Goal: Task Accomplishment & Management: Manage account settings

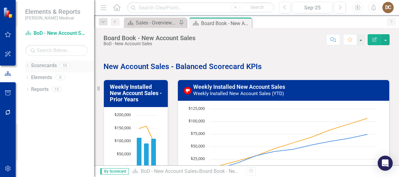
click at [29, 63] on div "Dropdown Scorecards 55" at bounding box center [59, 67] width 69 height 12
click at [28, 65] on icon "Dropdown" at bounding box center [27, 66] width 4 height 3
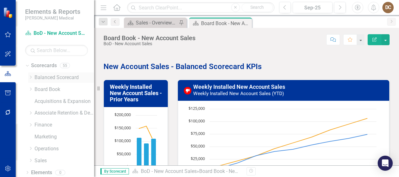
click at [42, 77] on link "Balanced Scorecard" at bounding box center [65, 77] width 60 height 7
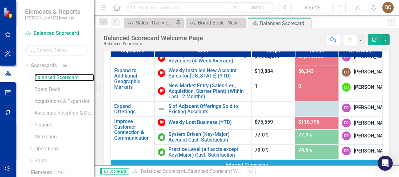
scroll to position [106, 0]
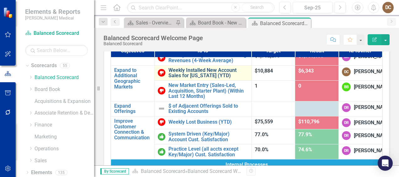
click at [198, 78] on link "Weekly Installed New Account Sales for [US_STATE] (YTD)" at bounding box center [209, 72] width 80 height 11
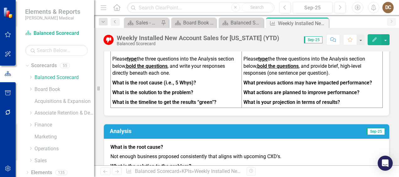
scroll to position [370, 0]
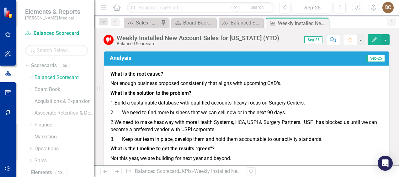
click at [308, 58] on td "Sep-25" at bounding box center [320, 58] width 129 height 11
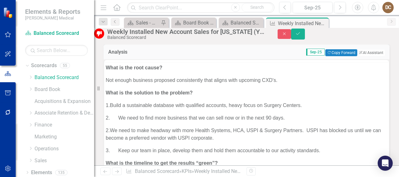
scroll to position [0, 0]
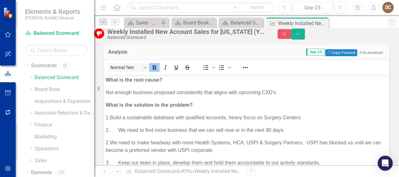
click at [154, 94] on p "Not enough business proposed consistently that aligns with upcoming CXD's." at bounding box center [247, 93] width 282 height 8
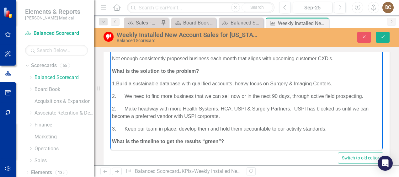
scroll to position [370, 0]
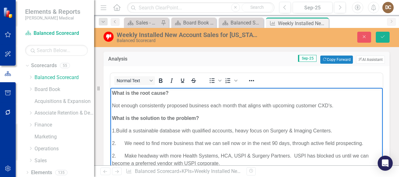
click at [167, 104] on p "Not enough consistently proposed business each month that aligns with upcoming …" at bounding box center [246, 106] width 269 height 8
click at [284, 105] on p "Right now there is not enough proposed business each month that aligns with upc…" at bounding box center [246, 106] width 269 height 8
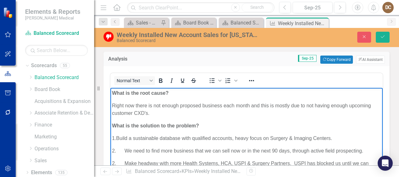
click at [159, 114] on p "Right now there is not enough proposed business each month and this is mostly d…" at bounding box center [246, 109] width 269 height 15
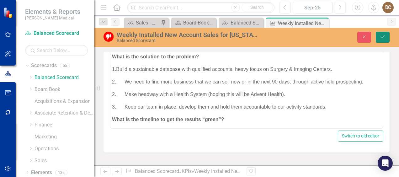
click at [385, 36] on icon "Save" at bounding box center [383, 37] width 6 height 4
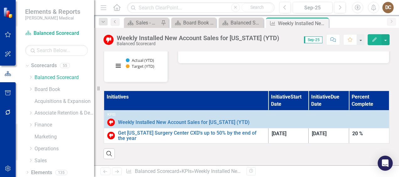
scroll to position [151, 0]
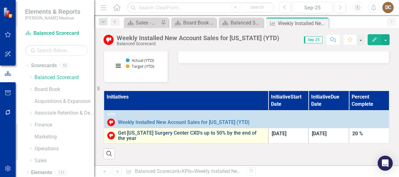
click at [187, 132] on link "Get [US_STATE] Surgery Center CXD's up to 50% by the end of the year" at bounding box center [191, 135] width 147 height 11
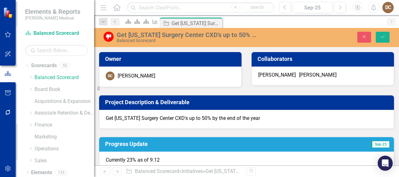
type input "25"
click at [384, 36] on icon "Save" at bounding box center [383, 37] width 6 height 4
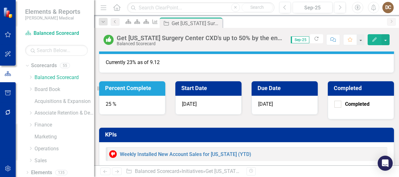
scroll to position [97, 0]
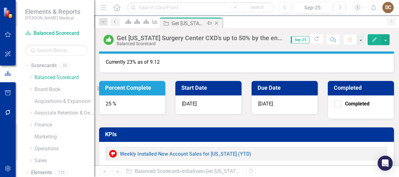
click at [220, 22] on icon "Close" at bounding box center [216, 23] width 6 height 5
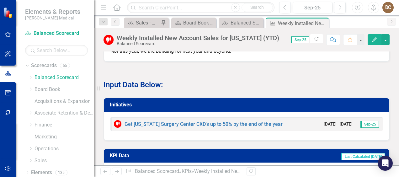
scroll to position [477, 0]
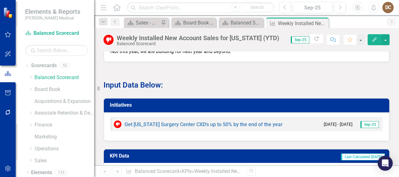
click at [302, 101] on td "Initiatives" at bounding box center [248, 106] width 276 height 10
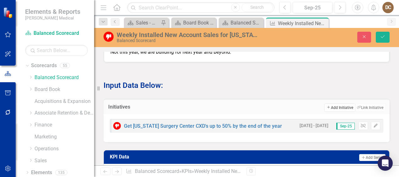
click at [331, 106] on button "Add Add Initiative" at bounding box center [340, 108] width 31 height 8
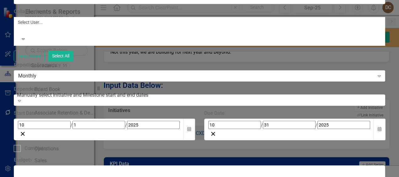
type input "E"
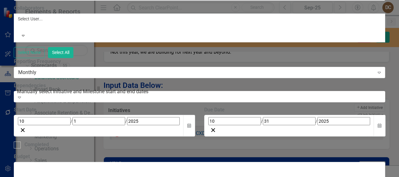
type input "TSM's are focused on 25 High Priority Accounts each week with 3-4 points of con…"
click at [195, 115] on button "Calendar" at bounding box center [189, 126] width 12 height 22
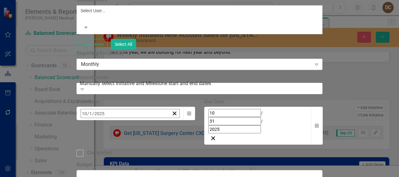
click at [91, 120] on button "«" at bounding box center [84, 127] width 14 height 14
click at [105, 120] on button "‹" at bounding box center [98, 127] width 14 height 14
click at [186, 120] on button "»" at bounding box center [180, 127] width 14 height 14
click at [102, 150] on abbr "1" at bounding box center [100, 152] width 3 height 5
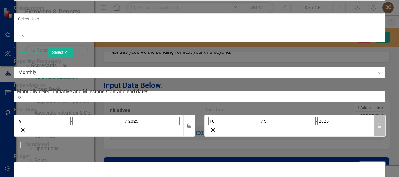
click at [385, 115] on button "Calendar" at bounding box center [380, 126] width 12 height 22
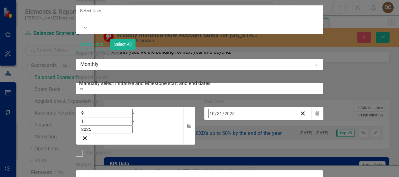
click at [300, 120] on button "›" at bounding box center [294, 127] width 14 height 14
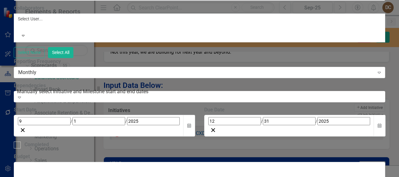
scroll to position [271, 0]
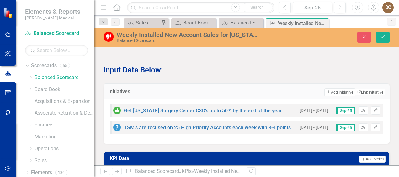
scroll to position [507, 0]
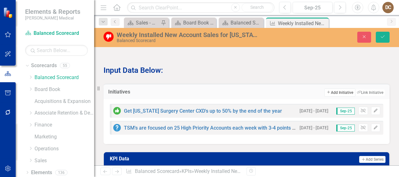
click at [329, 89] on button "Add Add Initiative" at bounding box center [340, 93] width 31 height 8
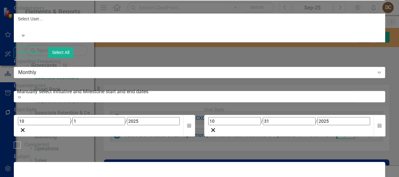
scroll to position [146, 0]
type input "Working with Marketing to offer Lunches, Samples, Email Campaigns, Tradeshows"
click at [191, 123] on icon "button" at bounding box center [189, 125] width 4 height 4
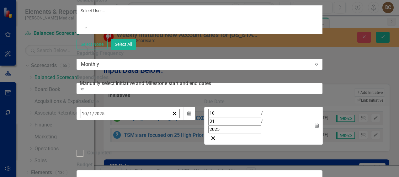
click at [105, 120] on button "‹" at bounding box center [98, 127] width 14 height 14
click at [164, 150] on abbr "1" at bounding box center [163, 152] width 3 height 5
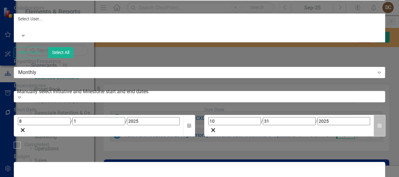
click at [382, 124] on icon "Calendar" at bounding box center [380, 126] width 4 height 4
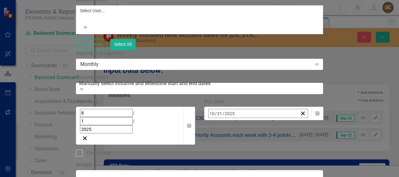
click at [300, 120] on button "›" at bounding box center [294, 127] width 14 height 14
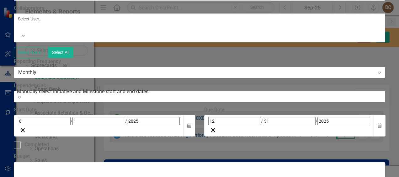
scroll to position [0, 0]
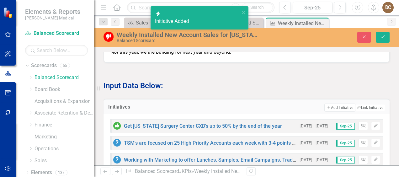
scroll to position [522, 0]
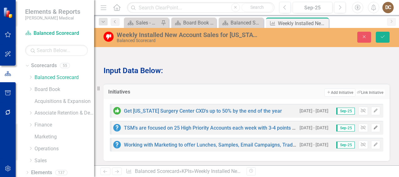
click at [373, 126] on icon "Edit" at bounding box center [375, 128] width 5 height 4
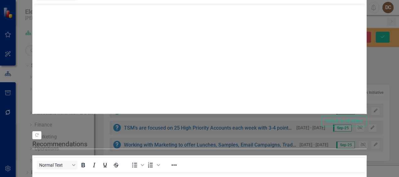
scroll to position [0, 0]
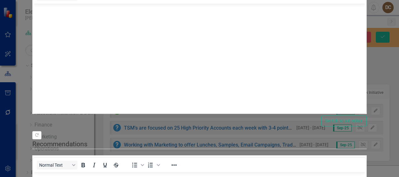
type input "25"
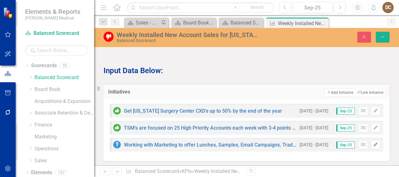
click at [373, 143] on icon "Edit" at bounding box center [375, 145] width 5 height 4
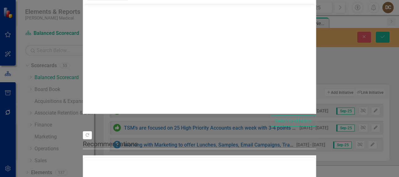
scroll to position [0, 0]
type input "25"
drag, startPoint x: 128, startPoint y: 67, endPoint x: 192, endPoint y: 65, distance: 64.1
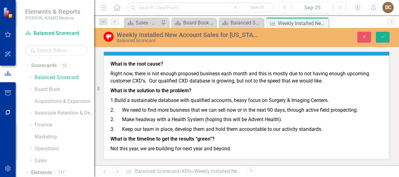
scroll to position [406, 0]
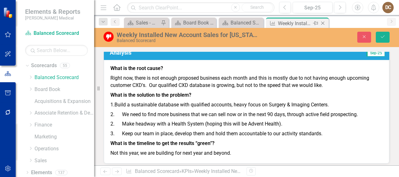
click at [323, 22] on icon "Close" at bounding box center [323, 23] width 6 height 5
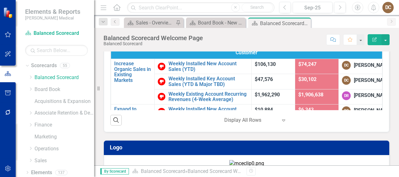
scroll to position [103, 0]
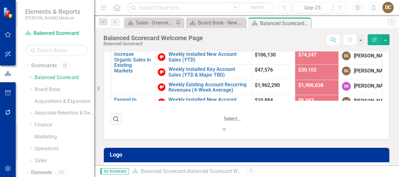
click at [228, 127] on icon "Expand" at bounding box center [224, 129] width 6 height 5
click at [352, 102] on div "Search ‹ Previous 1 (current) › Next 5 results available. Use Up and Down to ch…" at bounding box center [246, 117] width 272 height 32
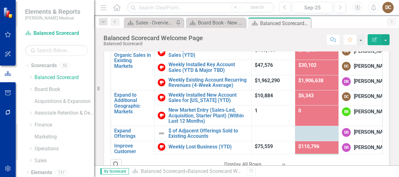
scroll to position [58, 0]
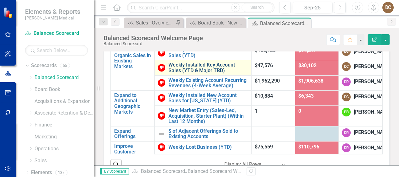
click at [203, 73] on link "Weekly Installed Key Account Sales (YTD & Major TBD)" at bounding box center [209, 67] width 80 height 11
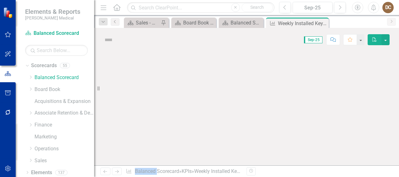
click at [203, 79] on div at bounding box center [246, 108] width 305 height 114
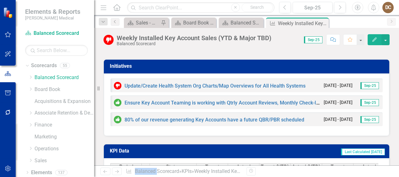
scroll to position [716, 0]
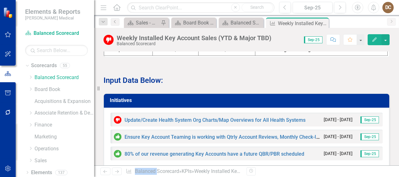
click at [255, 98] on h3 "Initiatives" at bounding box center [248, 101] width 276 height 6
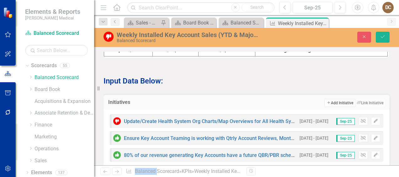
click at [330, 99] on button "Add Add Initiative" at bounding box center [340, 103] width 31 height 8
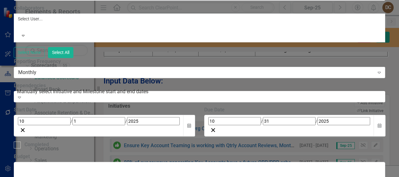
type input "E"
type input "Verify Strategy & Qualification for all Non-Revenue Generating Key Accounts"
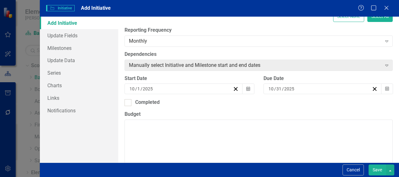
scroll to position [133, 0]
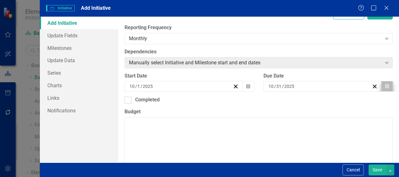
type input "Verify Strategy & Qualification for all Non-Revenue Generating Key Accounts/Cov…"
click at [385, 87] on icon "Calendar" at bounding box center [387, 86] width 4 height 4
click at [352, 104] on button "›" at bounding box center [353, 99] width 14 height 14
click at [320, 167] on abbr "31" at bounding box center [318, 164] width 5 height 5
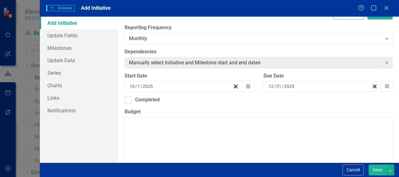
click at [377, 171] on button "Save" at bounding box center [378, 169] width 18 height 11
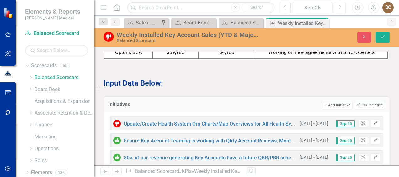
scroll to position [749, 0]
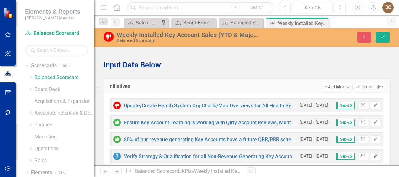
drag, startPoint x: 371, startPoint y: 129, endPoint x: 370, endPoint y: 132, distance: 3.8
click at [371, 152] on button "Edit" at bounding box center [375, 156] width 9 height 8
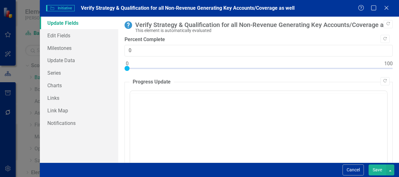
scroll to position [0, 0]
drag, startPoint x: 125, startPoint y: 67, endPoint x: 151, endPoint y: 70, distance: 26.5
type input "20"
drag, startPoint x: 151, startPoint y: 70, endPoint x: 177, endPoint y: 65, distance: 26.4
click at [177, 66] on div at bounding box center [178, 68] width 5 height 5
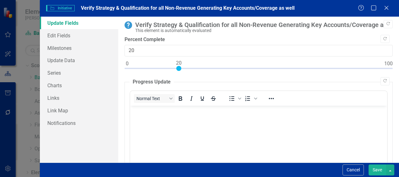
click at [380, 170] on button "Save" at bounding box center [378, 169] width 18 height 11
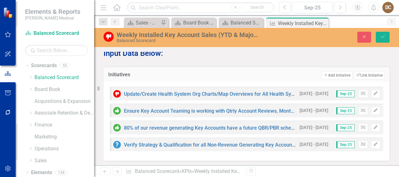
scroll to position [761, 0]
click at [386, 37] on button "Save" at bounding box center [383, 37] width 14 height 11
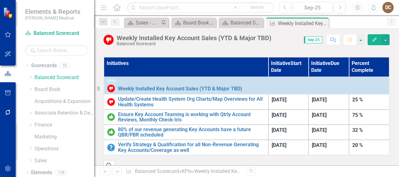
scroll to position [169, 0]
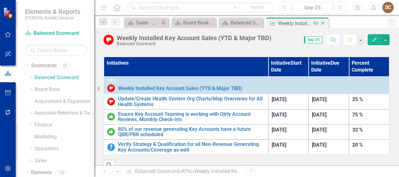
click at [323, 22] on icon "Close" at bounding box center [323, 23] width 6 height 5
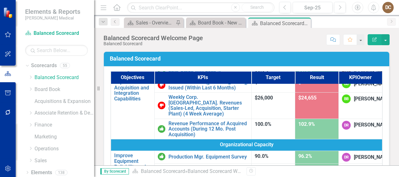
scroll to position [338, 0]
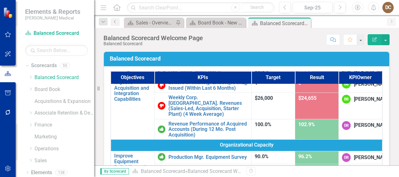
click at [196, 63] on link "Pipeline Health (% of TSMs & KAMs Above Goal)" at bounding box center [209, 57] width 80 height 11
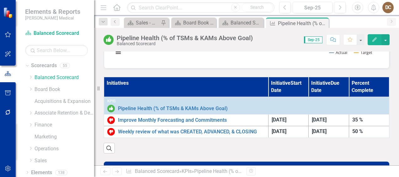
scroll to position [147, 0]
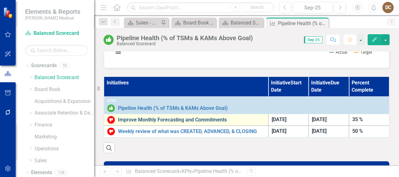
click at [179, 118] on link "Improve Monthly Forecasting and Commitments" at bounding box center [191, 120] width 147 height 6
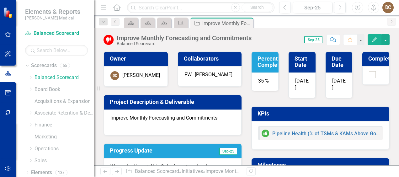
click at [266, 81] on div "35 %" at bounding box center [265, 82] width 27 height 19
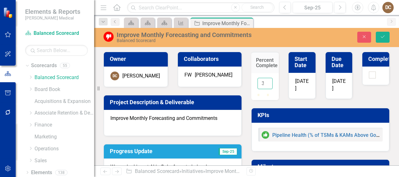
click at [262, 81] on input "36" at bounding box center [265, 84] width 15 height 12
click at [262, 81] on input "37" at bounding box center [265, 84] width 15 height 12
click at [262, 81] on input "38" at bounding box center [265, 84] width 15 height 12
click at [262, 81] on input "39" at bounding box center [265, 84] width 15 height 12
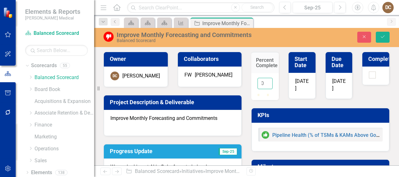
click at [262, 81] on input "40" at bounding box center [265, 84] width 15 height 12
click at [262, 81] on input "41" at bounding box center [265, 84] width 15 height 12
click at [262, 81] on input "42" at bounding box center [265, 84] width 15 height 12
click at [262, 81] on input "43" at bounding box center [265, 84] width 15 height 12
click at [262, 81] on input "44" at bounding box center [265, 84] width 15 height 12
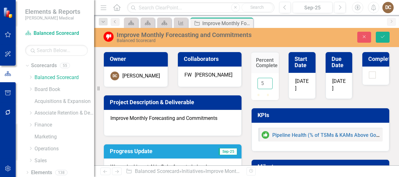
click at [262, 81] on input "45" at bounding box center [265, 84] width 15 height 12
click at [262, 81] on input "46" at bounding box center [265, 84] width 15 height 12
click at [262, 81] on input "47" at bounding box center [265, 84] width 15 height 12
click at [262, 81] on input "48" at bounding box center [265, 84] width 15 height 12
click at [262, 81] on input "49" at bounding box center [265, 84] width 15 height 12
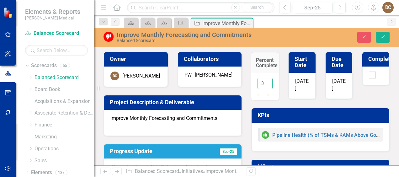
type input "50"
click at [262, 81] on input "50" at bounding box center [265, 84] width 15 height 12
click at [382, 39] on icon "Save" at bounding box center [383, 37] width 6 height 4
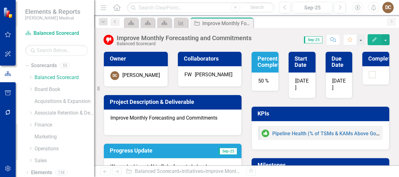
click at [333, 86] on span "7/31/25" at bounding box center [338, 84] width 13 height 13
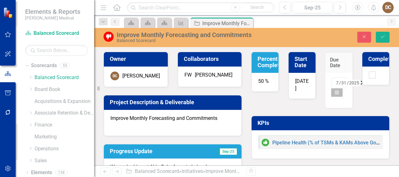
click at [335, 93] on icon "Calendar" at bounding box center [337, 92] width 4 height 4
click at [332, 95] on button "›" at bounding box center [325, 95] width 14 height 14
click at [332, 97] on button "›" at bounding box center [325, 95] width 14 height 14
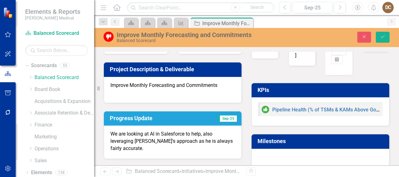
scroll to position [35, 0]
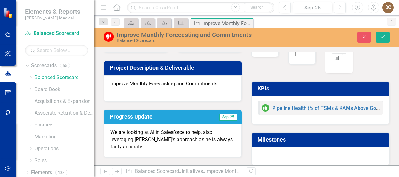
click at [247, 140] on abbr "30" at bounding box center [244, 137] width 5 height 5
click at [386, 38] on button "Save" at bounding box center [383, 37] width 14 height 11
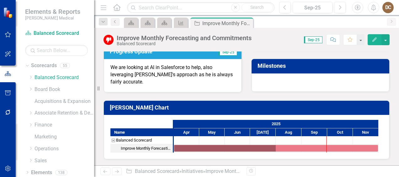
scroll to position [0, 0]
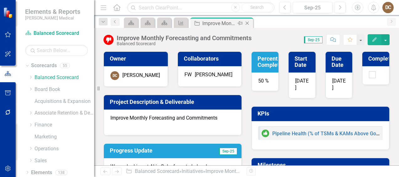
click at [250, 24] on icon "Close" at bounding box center [247, 23] width 6 height 5
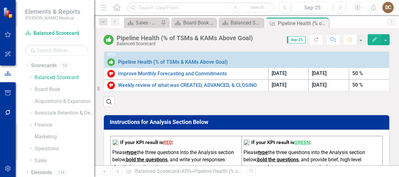
scroll to position [170, 0]
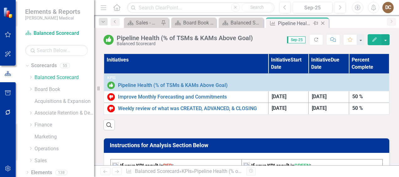
click at [324, 23] on icon "Close" at bounding box center [323, 23] width 6 height 5
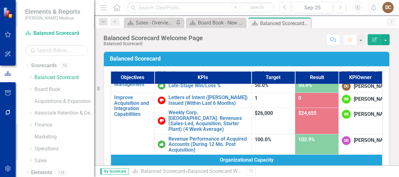
scroll to position [350, 0]
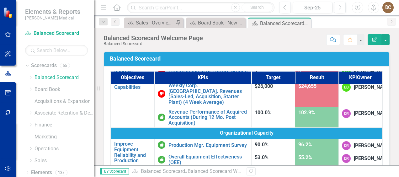
click at [207, 62] on link "Late-Stage Win/Loss %" at bounding box center [209, 59] width 80 height 6
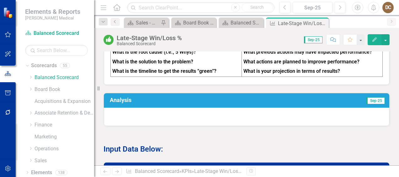
scroll to position [307, 0]
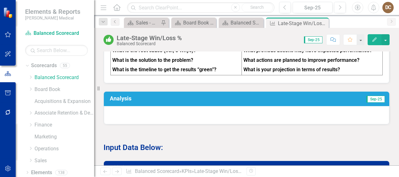
click at [227, 111] on div at bounding box center [247, 115] width 286 height 18
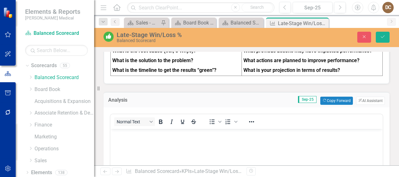
scroll to position [0, 0]
click at [327, 99] on button "Copy Forward Copy Forward" at bounding box center [336, 101] width 32 height 8
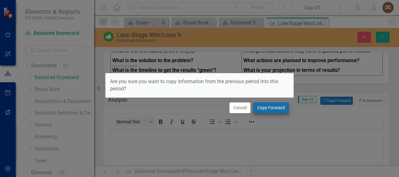
drag, startPoint x: 327, startPoint y: 99, endPoint x: 275, endPoint y: 108, distance: 53.3
click at [275, 108] on div "Copy Forward Are you sure you want to copy information from the previous period…" at bounding box center [199, 88] width 399 height 177
click at [272, 108] on button "Copy Forward" at bounding box center [271, 107] width 36 height 11
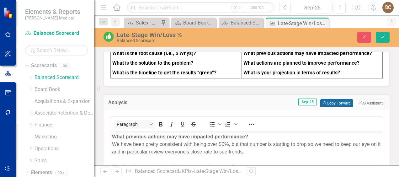
scroll to position [301, 0]
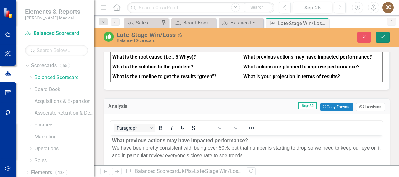
click at [386, 38] on button "Save" at bounding box center [383, 37] width 14 height 11
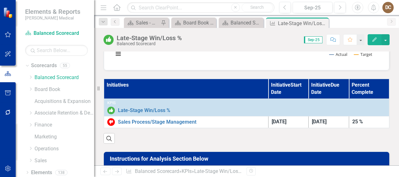
scroll to position [147, 0]
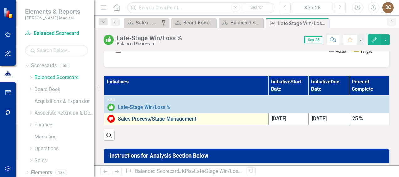
click at [159, 116] on link "Sales Process/Stage Management" at bounding box center [191, 119] width 147 height 6
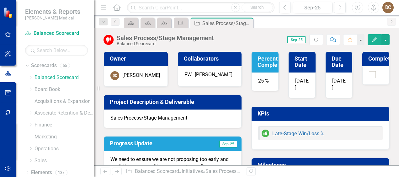
click at [263, 80] on div "25 %" at bounding box center [265, 82] width 27 height 19
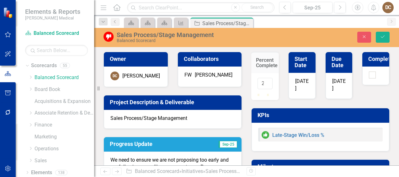
scroll to position [0, 4]
click at [263, 81] on input "27" at bounding box center [265, 84] width 15 height 12
click at [263, 81] on input "28" at bounding box center [265, 84] width 15 height 12
click at [263, 81] on input "29" at bounding box center [265, 84] width 15 height 12
click at [263, 81] on input "30" at bounding box center [265, 84] width 15 height 12
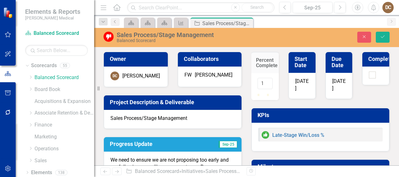
click at [263, 81] on input "31" at bounding box center [265, 84] width 15 height 12
click at [263, 81] on input "32" at bounding box center [265, 84] width 15 height 12
click at [263, 81] on input "33" at bounding box center [265, 84] width 15 height 12
click at [263, 81] on input "34" at bounding box center [265, 84] width 15 height 12
click at [263, 81] on input "35" at bounding box center [265, 84] width 15 height 12
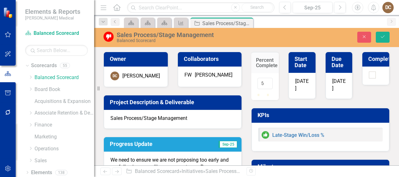
click at [263, 81] on input "36" at bounding box center [265, 84] width 15 height 12
click at [263, 81] on input "37" at bounding box center [265, 84] width 15 height 12
click at [263, 81] on input "38" at bounding box center [265, 84] width 15 height 12
click at [263, 81] on input "39" at bounding box center [265, 84] width 15 height 12
click at [263, 81] on input "40" at bounding box center [265, 84] width 15 height 12
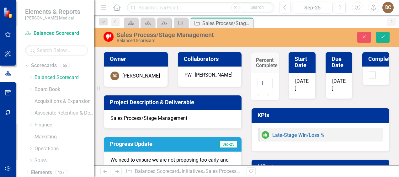
click at [263, 81] on input "41" at bounding box center [265, 84] width 15 height 12
click at [263, 81] on input "42" at bounding box center [265, 84] width 15 height 12
click at [263, 81] on input "43" at bounding box center [265, 84] width 15 height 12
click at [263, 81] on input "44" at bounding box center [265, 84] width 15 height 12
click at [263, 81] on input "45" at bounding box center [265, 84] width 15 height 12
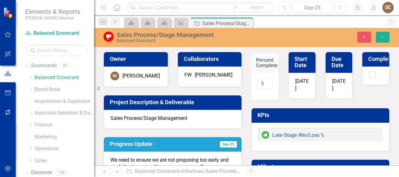
click at [263, 81] on input "46" at bounding box center [265, 84] width 15 height 12
click at [263, 81] on input "47" at bounding box center [265, 84] width 15 height 12
click at [263, 81] on input "48" at bounding box center [265, 84] width 15 height 12
click at [263, 81] on input "49" at bounding box center [265, 84] width 15 height 12
type input "50"
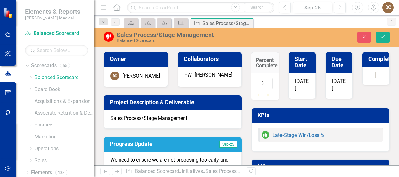
click at [263, 81] on input "50" at bounding box center [265, 84] width 15 height 12
click at [382, 39] on icon "Save" at bounding box center [383, 37] width 6 height 4
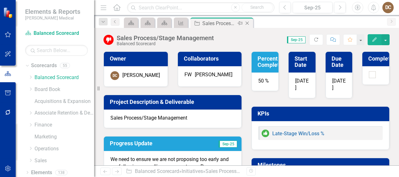
click at [248, 24] on icon "Close" at bounding box center [247, 23] width 6 height 5
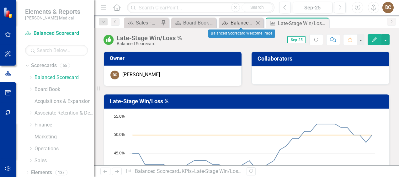
click at [248, 24] on div "Balanced Scorecard Welcome Page" at bounding box center [243, 23] width 24 height 8
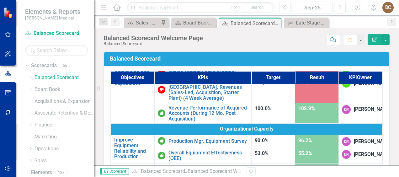
scroll to position [354, 0]
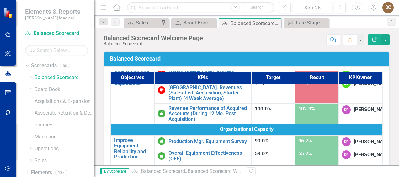
click at [190, 47] on link "Pipeline Health (% of TSMs & KAMs Above Goal)" at bounding box center [209, 41] width 80 height 11
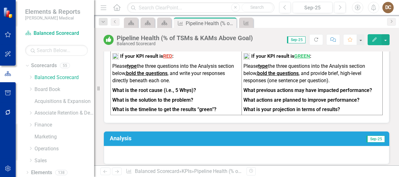
scroll to position [349, 0]
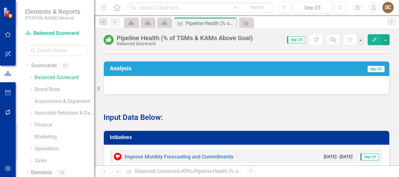
click at [268, 70] on td "Sep-25" at bounding box center [320, 69] width 129 height 11
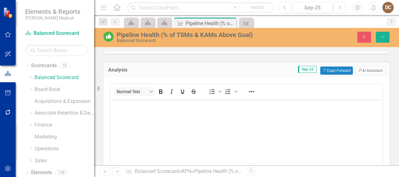
scroll to position [0, 0]
click at [325, 72] on button "Copy Forward Copy Forward" at bounding box center [336, 71] width 32 height 8
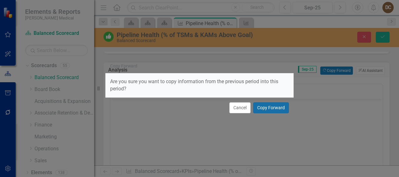
click at [267, 112] on button "Copy Forward" at bounding box center [271, 107] width 36 height 11
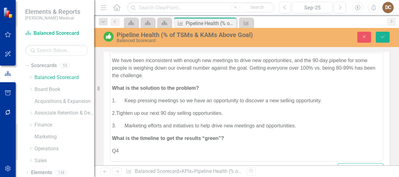
scroll to position [401, 0]
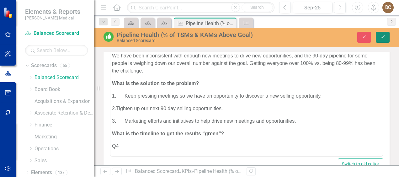
click at [380, 35] on icon "Save" at bounding box center [383, 37] width 6 height 4
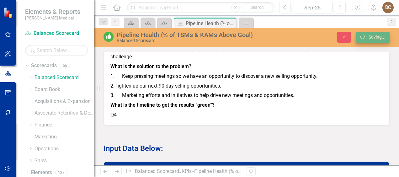
scroll to position [401, 0]
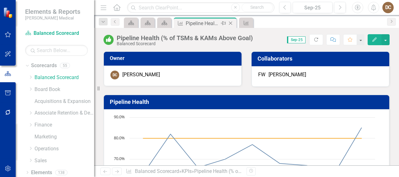
click at [232, 23] on icon "Close" at bounding box center [231, 23] width 6 height 5
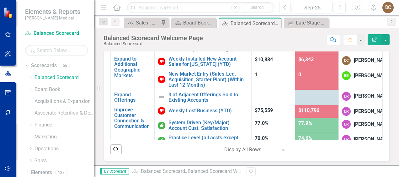
scroll to position [86, 0]
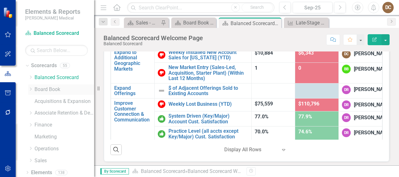
click at [30, 88] on icon "Dropdown" at bounding box center [30, 89] width 5 height 4
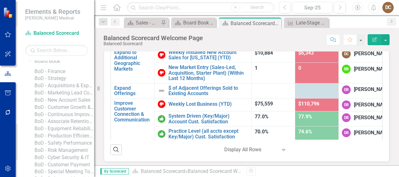
scroll to position [29, 0]
click at [55, 104] on link "BoD - New Account Sales" at bounding box center [65, 99] width 60 height 7
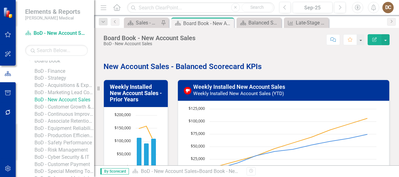
click at [299, 41] on div "Score: N/A Sep-25 Completed Comment Favorite Edit Report" at bounding box center [294, 39] width 191 height 11
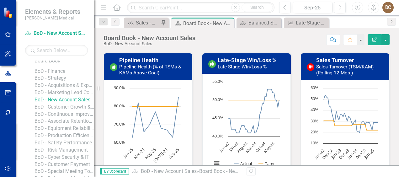
scroll to position [320, 0]
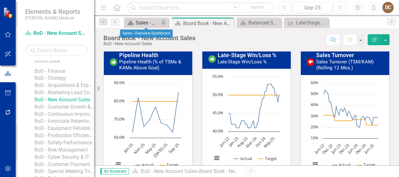
click at [137, 19] on div "Sales - Overview Dashboard" at bounding box center [148, 23] width 24 height 8
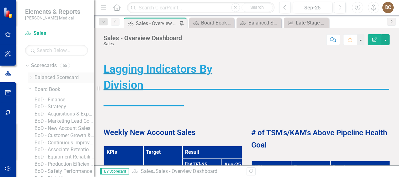
click at [31, 74] on div "Dropdown Balanced Scorecard" at bounding box center [61, 78] width 66 height 10
click at [30, 75] on icon "Dropdown" at bounding box center [30, 77] width 5 height 4
click at [56, 78] on link "Balanced Scorecard" at bounding box center [65, 77] width 60 height 7
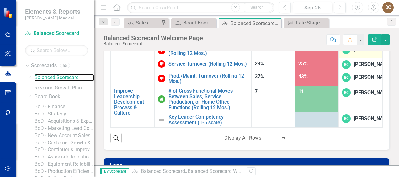
scroll to position [581, 0]
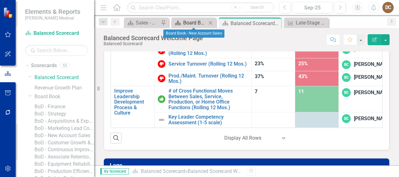
click at [190, 22] on div "Board Book - New Account Sales" at bounding box center [195, 23] width 24 height 8
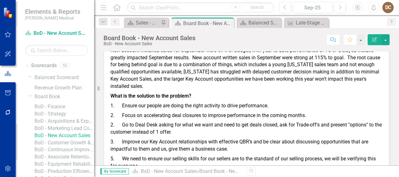
scroll to position [494, 0]
click at [125, 77] on p "New account installed sales for September were 69% of budget, with year-to-date…" at bounding box center [246, 69] width 272 height 46
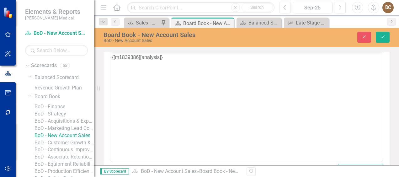
scroll to position [0, 0]
click at [362, 36] on icon "Close" at bounding box center [365, 37] width 6 height 4
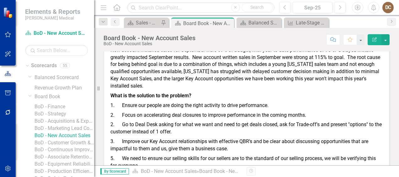
scroll to position [494, 0]
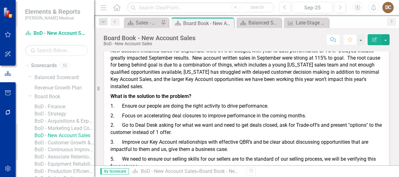
drag, startPoint x: 362, startPoint y: 105, endPoint x: 370, endPoint y: 112, distance: 10.9
click at [370, 112] on p "2. Focus on accelerating deal closures to improve performance in the coming mon…" at bounding box center [246, 116] width 272 height 10
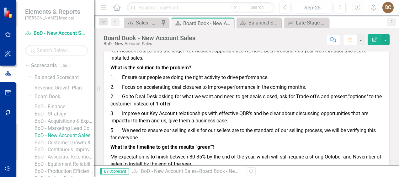
scroll to position [523, 0]
click at [384, 111] on div "What is the root cause? New account installed sales for September were 69% of b…" at bounding box center [247, 88] width 286 height 175
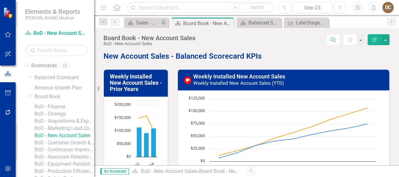
scroll to position [0, 0]
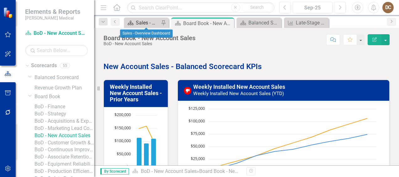
click at [141, 21] on div "Sales - Overview Dashboard" at bounding box center [148, 23] width 24 height 8
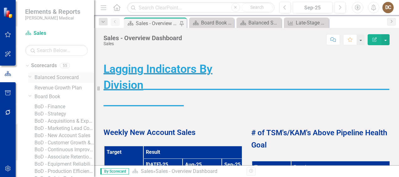
click at [58, 78] on link "Balanced Scorecard" at bounding box center [65, 77] width 60 height 7
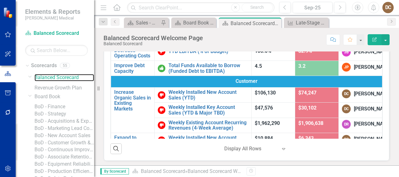
scroll to position [66, 0]
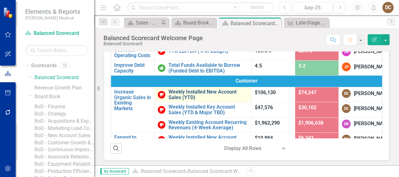
click at [207, 100] on link "Weekly Installed New Account Sales (YTD)" at bounding box center [209, 94] width 80 height 11
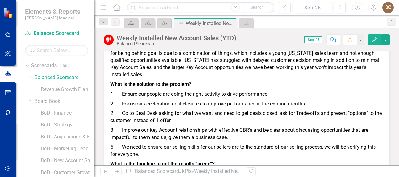
scroll to position [502, 0]
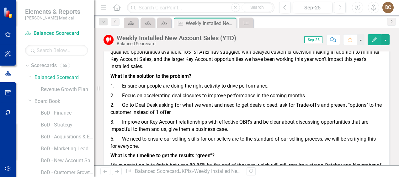
click at [194, 95] on p "2. Focus on accelerating deal closures to improve performance in the coming mon…" at bounding box center [246, 96] width 272 height 10
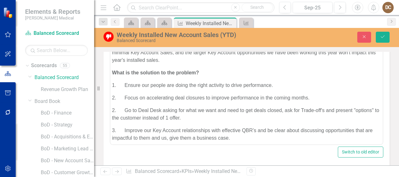
scroll to position [41, 0]
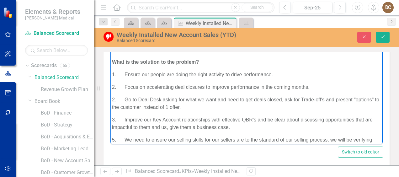
click at [184, 87] on p "2. Focus on accelerating deal closures to improve performance in the coming mon…" at bounding box center [246, 87] width 269 height 8
click at [228, 99] on p "2. Go to Deal Desk asking for what we want and need to get deals closed, ask fo…" at bounding box center [246, 103] width 269 height 15
click at [112, 107] on p "2. Go to Deal Desk asking for what we need to get deals closed, ask for Trade-o…" at bounding box center [246, 103] width 269 height 15
click at [112, 128] on p "3. Improve our Key Account relationships with effective QBR’s and be clear abou…" at bounding box center [246, 123] width 269 height 15
click at [256, 119] on p "3. Improve our Key Account relationships with effective QBR’s and be clear abou…" at bounding box center [246, 123] width 269 height 15
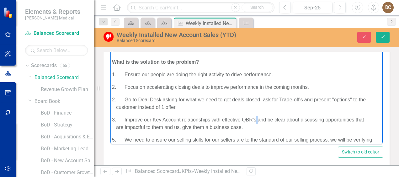
click at [256, 119] on p "3. Improve our Key Account relationships with effective QBR’s and be clear abou…" at bounding box center [246, 123] width 269 height 15
click at [116, 128] on p "3. Improve our Key Account relationships with effective QBR’s, be clear about d…" at bounding box center [246, 123] width 269 height 15
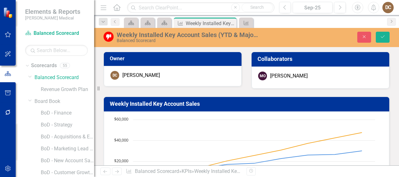
scroll to position [414, 0]
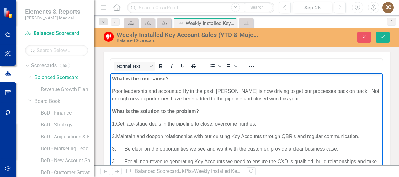
click at [235, 89] on p "Poor leadership and accountability in the past, [PERSON_NAME] is now driving to…" at bounding box center [246, 94] width 269 height 15
click at [276, 91] on p "Poor leadership and accountability in the past, [PERSON_NAME] is now driving to…" at bounding box center [246, 94] width 269 height 15
click at [346, 97] on p "Poor leadership and accountability in the past, [PERSON_NAME] is now leading ef…" at bounding box center [246, 94] width 269 height 15
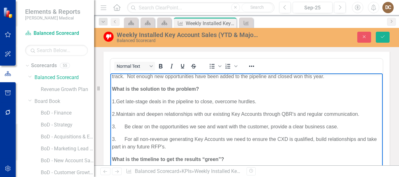
scroll to position [23, 0]
click at [266, 101] on p "1. Get late stage deals in the pipeline to close, overcome hurdles." at bounding box center [246, 101] width 269 height 8
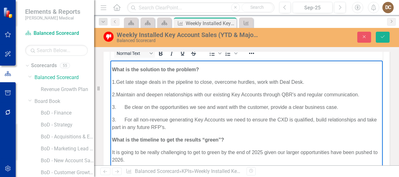
scroll to position [427, 0]
click at [217, 106] on p "3. Be clear on the opportunities we see and want with the customer, provide a c…" at bounding box center [246, 107] width 269 height 8
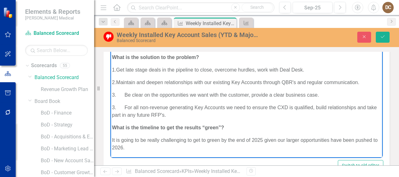
click at [316, 108] on p "3. For all non-revenue generating Key Accounts we need to ensure the CXD is qua…" at bounding box center [246, 111] width 269 height 15
click at [240, 113] on p "3. For all non-revenue generating Key Accounts we need to ensure the CXD is qua…" at bounding box center [246, 111] width 269 height 15
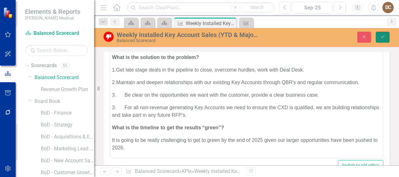
click at [385, 34] on button "Save" at bounding box center [383, 37] width 14 height 11
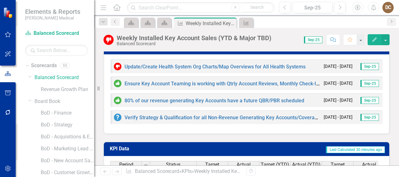
scroll to position [741, 0]
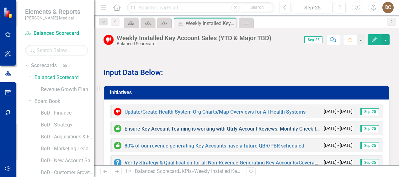
drag, startPoint x: 194, startPoint y: 105, endPoint x: 185, endPoint y: 103, distance: 9.6
click at [185, 126] on link "Ensure Key Account Teaming is working with Qtrly Account Reviews, Monthly Check…" at bounding box center [223, 129] width 197 height 6
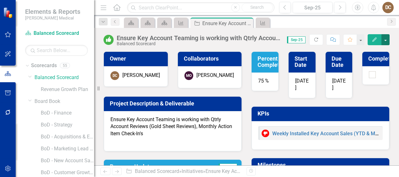
click at [388, 40] on button "button" at bounding box center [386, 39] width 8 height 11
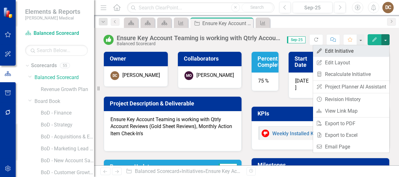
click at [367, 52] on link "Edit Edit Initiative" at bounding box center [351, 51] width 76 height 12
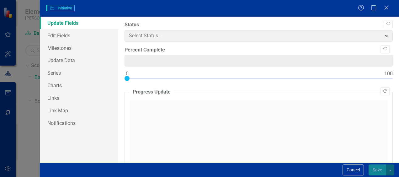
type input "75"
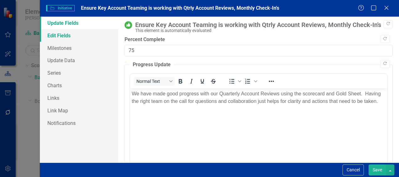
click at [68, 36] on link "Edit Fields" at bounding box center [79, 35] width 78 height 13
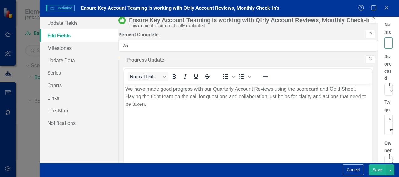
click at [384, 37] on input "Ensure Key Account Teaming is working with Qtrly Account Reviews, Monthly Check…" at bounding box center [388, 43] width 8 height 12
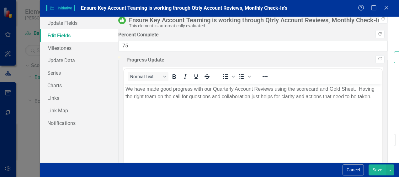
click at [394, 51] on input "Ensure Key Account Teaming is working through Qtrly Account Reviews, Monthly Ch…" at bounding box center [398, 57] width 8 height 12
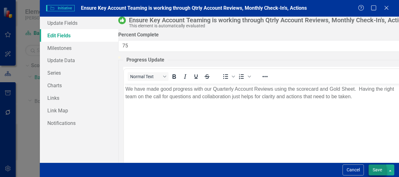
type input "Ensure Key Account Teaming is working through Qtrly Account Reviews, Monthly Ch…"
click at [376, 171] on button "Save" at bounding box center [378, 169] width 18 height 11
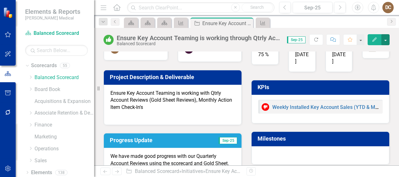
scroll to position [28, 0]
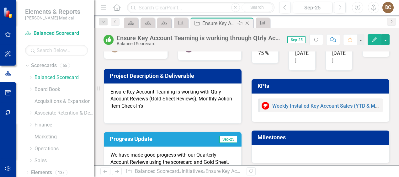
click at [249, 21] on icon "Close" at bounding box center [247, 23] width 6 height 5
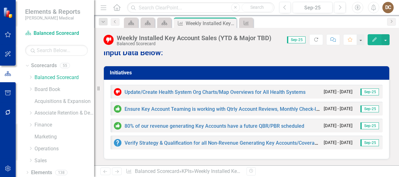
scroll to position [770, 0]
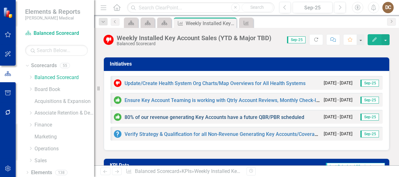
click at [185, 114] on link "80% of our revenue generating Key Accounts have a future QBR/PBR scheduled" at bounding box center [215, 117] width 180 height 6
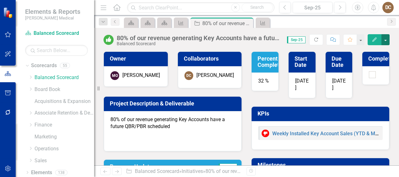
click at [384, 38] on button "button" at bounding box center [386, 39] width 8 height 11
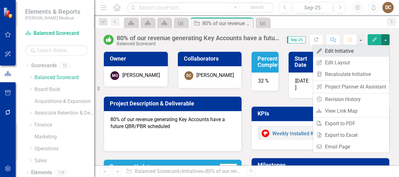
click at [356, 53] on link "Edit Edit Initiative" at bounding box center [351, 51] width 76 height 12
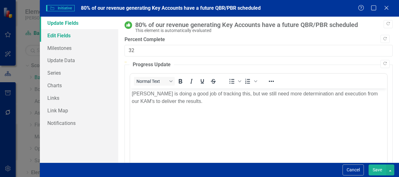
click at [66, 37] on link "Edit Fields" at bounding box center [79, 35] width 78 height 13
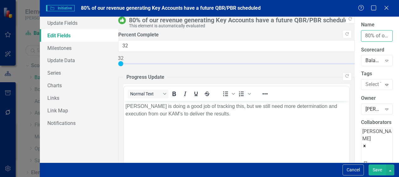
click at [361, 36] on input "80% of our revenue generating Key Accounts have a future QBR/PBR scheduled" at bounding box center [377, 36] width 32 height 12
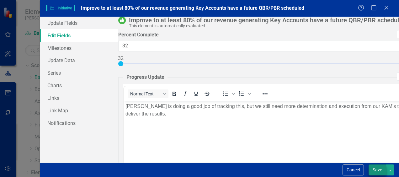
type input "Improve to at least 80% of our revenue generating Key Accounts have a future QB…"
click at [379, 170] on button "Save" at bounding box center [378, 169] width 18 height 11
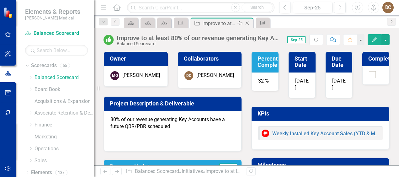
click at [249, 24] on icon at bounding box center [247, 23] width 3 height 3
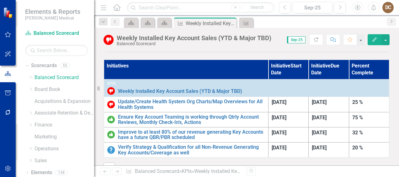
scroll to position [166, 0]
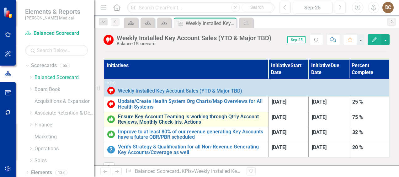
click at [177, 114] on link "Ensure Key Account Teaming is working through Qtrly Account Reviews, Monthly Ch…" at bounding box center [191, 119] width 147 height 11
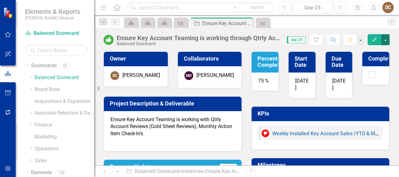
click at [385, 38] on button "button" at bounding box center [386, 39] width 8 height 11
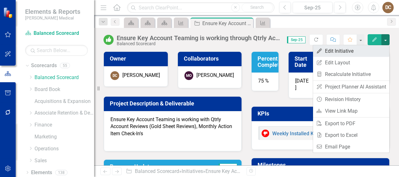
click at [366, 51] on link "Edit Edit Initiative" at bounding box center [351, 51] width 76 height 12
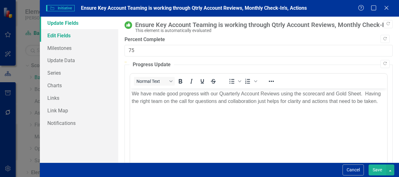
click at [79, 36] on link "Edit Fields" at bounding box center [79, 35] width 78 height 13
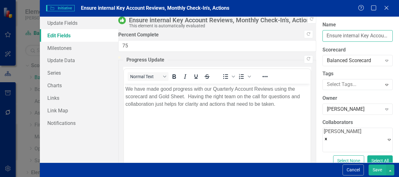
click at [323, 35] on input "Ensure internal Key Account Reviews, Monthly Check-In's, Actions" at bounding box center [358, 36] width 70 height 12
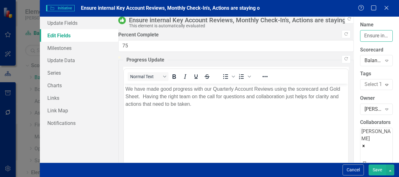
type input "Ensure internal Key Account Reviews, Monthly Check-In's, Actions are staying on"
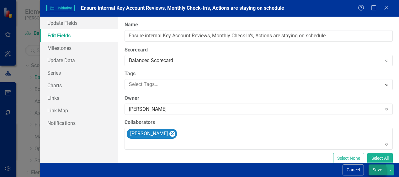
type input "Ensure internal Key Account Reviews, Monthly Check-In's, Actions are staying on…"
click at [379, 174] on button "Save" at bounding box center [378, 169] width 18 height 11
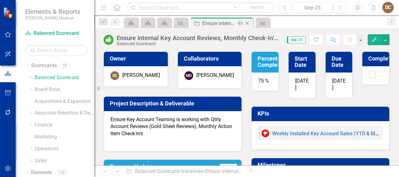
click at [248, 24] on icon "Close" at bounding box center [247, 23] width 6 height 5
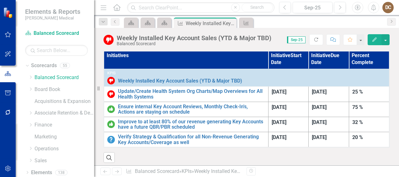
scroll to position [180, 0]
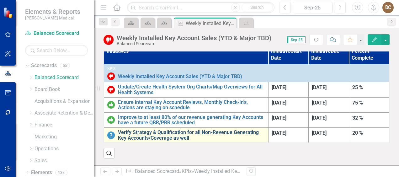
click at [139, 132] on link "Verify Strategy & Qualification for all Non-Revenue Generating Key Accounts/Cov…" at bounding box center [191, 135] width 147 height 11
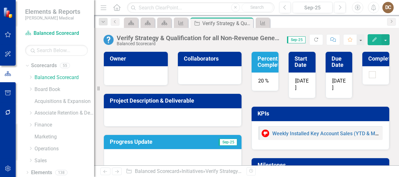
click at [179, 119] on div at bounding box center [173, 117] width 138 height 18
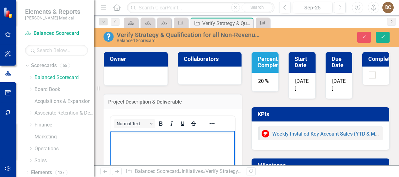
click at [179, 142] on body "Rich Text Area. Press ALT-0 for help." at bounding box center [172, 178] width 125 height 94
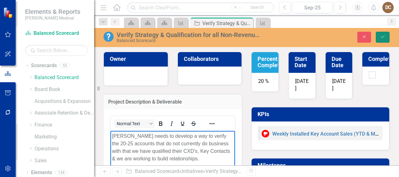
click at [384, 35] on icon "Save" at bounding box center [383, 37] width 6 height 4
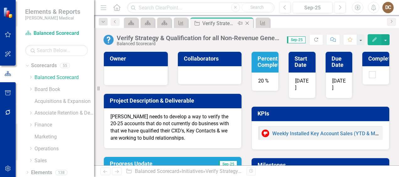
click at [248, 22] on icon at bounding box center [247, 23] width 3 height 3
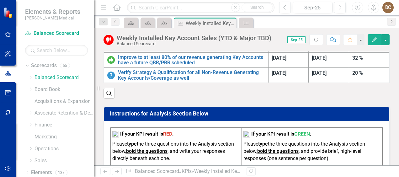
scroll to position [241, 0]
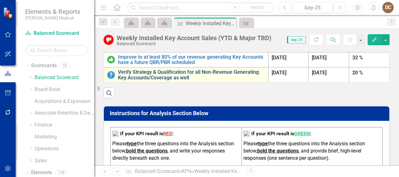
click at [180, 75] on link "Verify Strategy & Qualification for all Non-Revenue Generating Key Accounts/Cov…" at bounding box center [191, 74] width 147 height 11
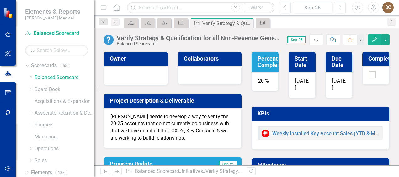
click at [209, 130] on p "[PERSON_NAME] needs to develop a way to verify the 20-25 accounts that do not c…" at bounding box center [172, 127] width 125 height 29
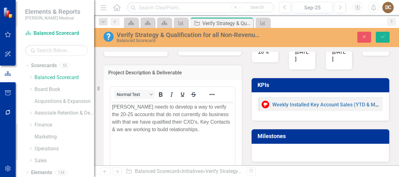
scroll to position [30, 0]
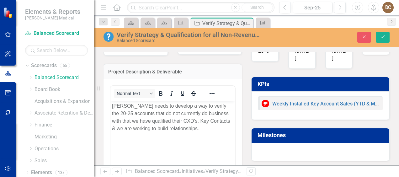
click at [210, 126] on p "[PERSON_NAME] needs to develop a way to verify the 20-25 accounts that do not c…" at bounding box center [172, 117] width 121 height 30
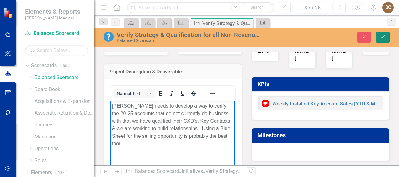
click at [383, 34] on button "Save" at bounding box center [383, 37] width 14 height 11
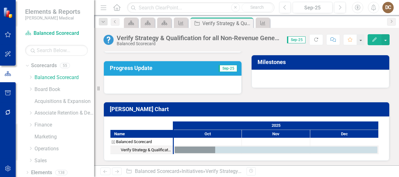
scroll to position [0, 0]
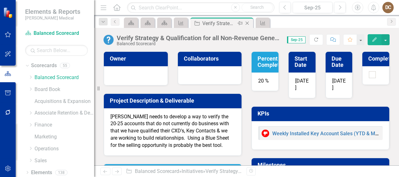
click at [250, 22] on icon "Close" at bounding box center [247, 23] width 6 height 5
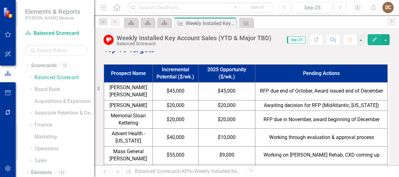
scroll to position [549, 0]
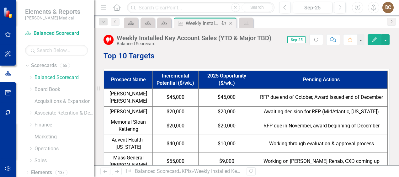
click at [231, 24] on icon at bounding box center [230, 23] width 3 height 3
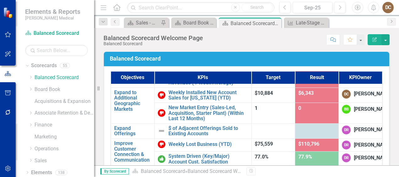
scroll to position [111, 0]
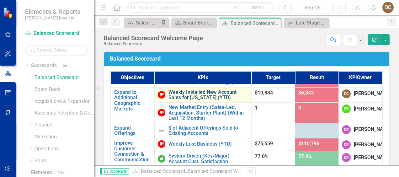
click at [204, 100] on link "Weekly Installed New Account Sales for [US_STATE] (YTD)" at bounding box center [209, 94] width 80 height 11
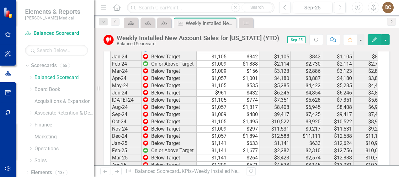
scroll to position [774, 0]
